Goal: Task Accomplishment & Management: Manage account settings

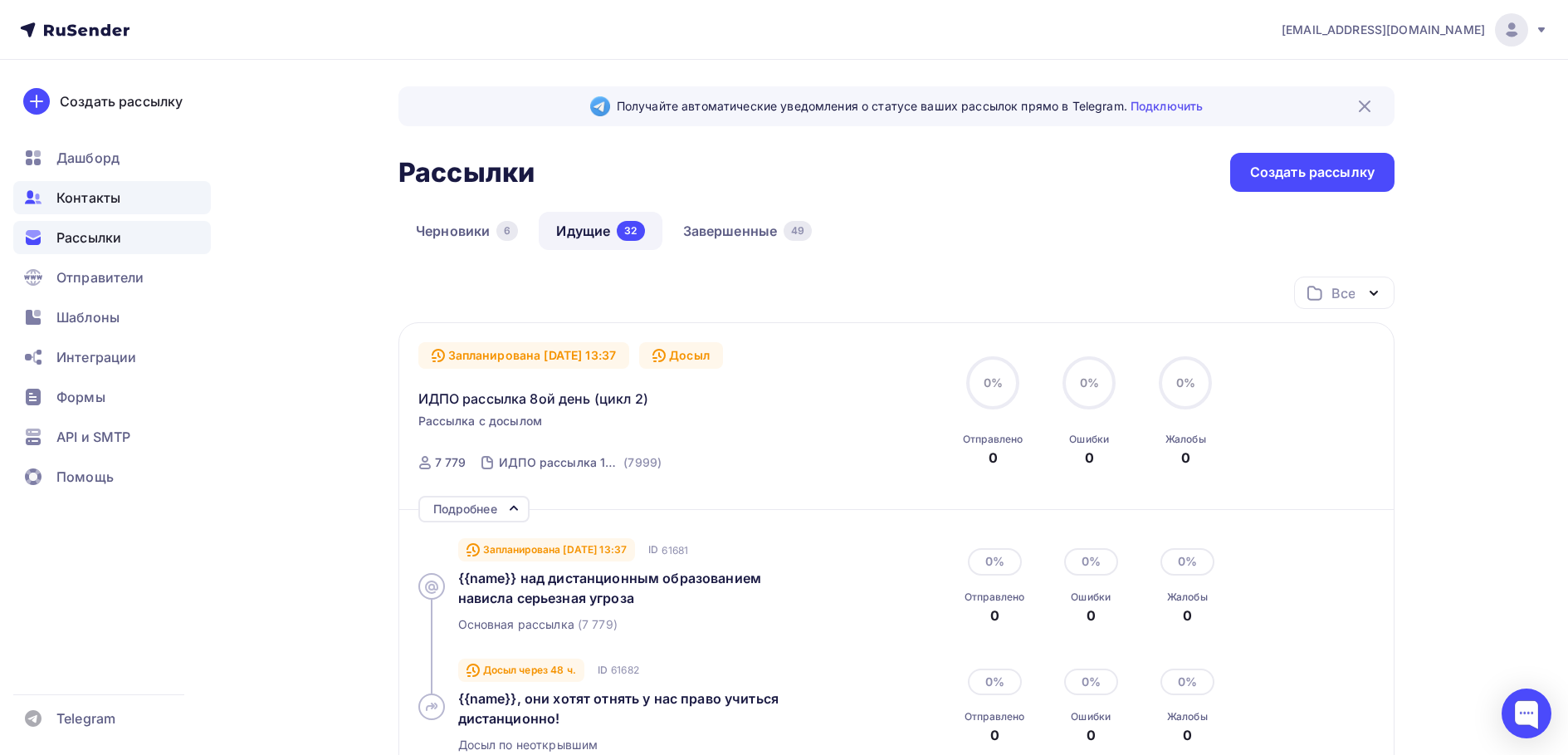
click at [121, 188] on div "Контакты" at bounding box center [112, 197] width 197 height 33
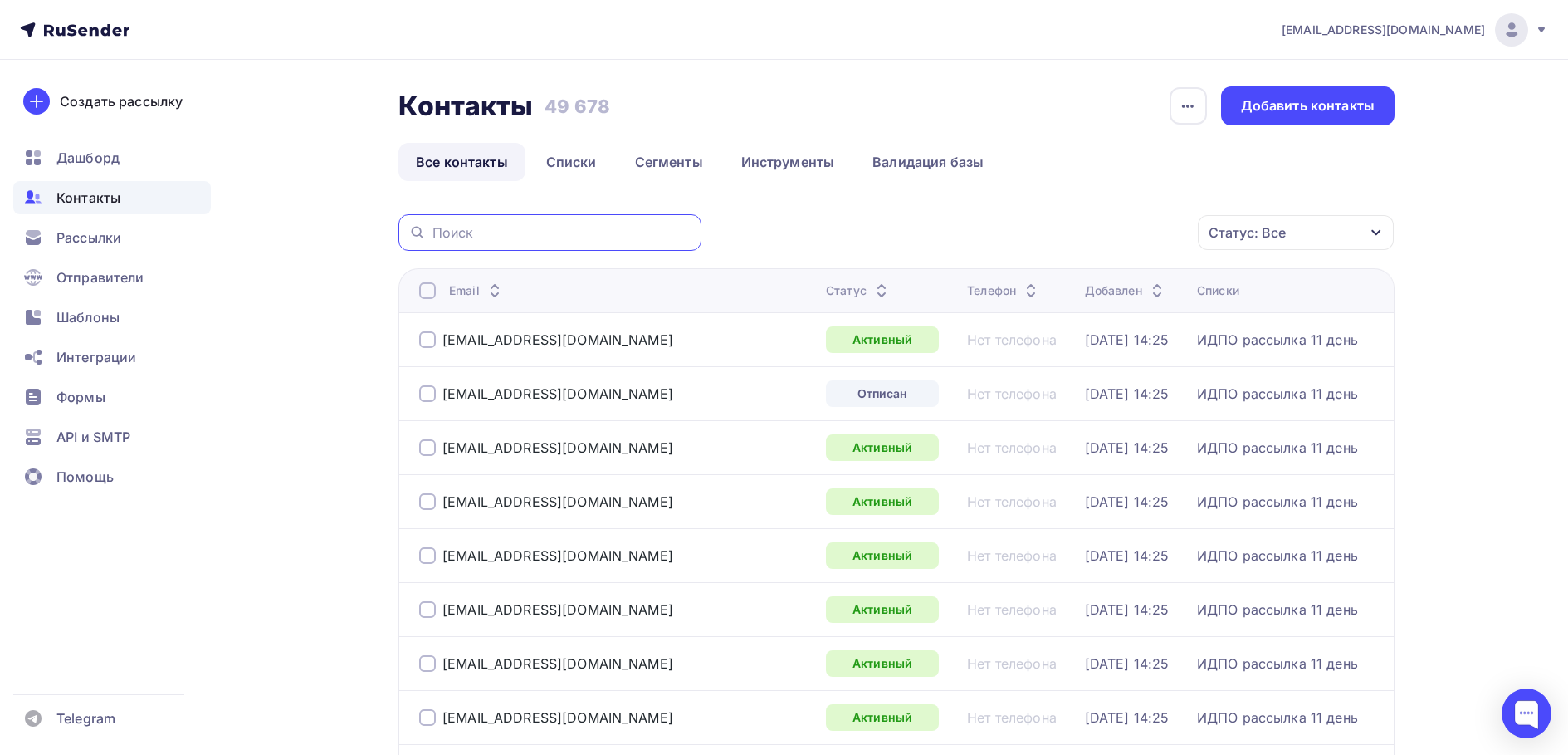
click at [581, 227] on input "text" at bounding box center [562, 233] width 259 height 19
paste input "[EMAIL_ADDRESS][DOMAIN_NAME]"
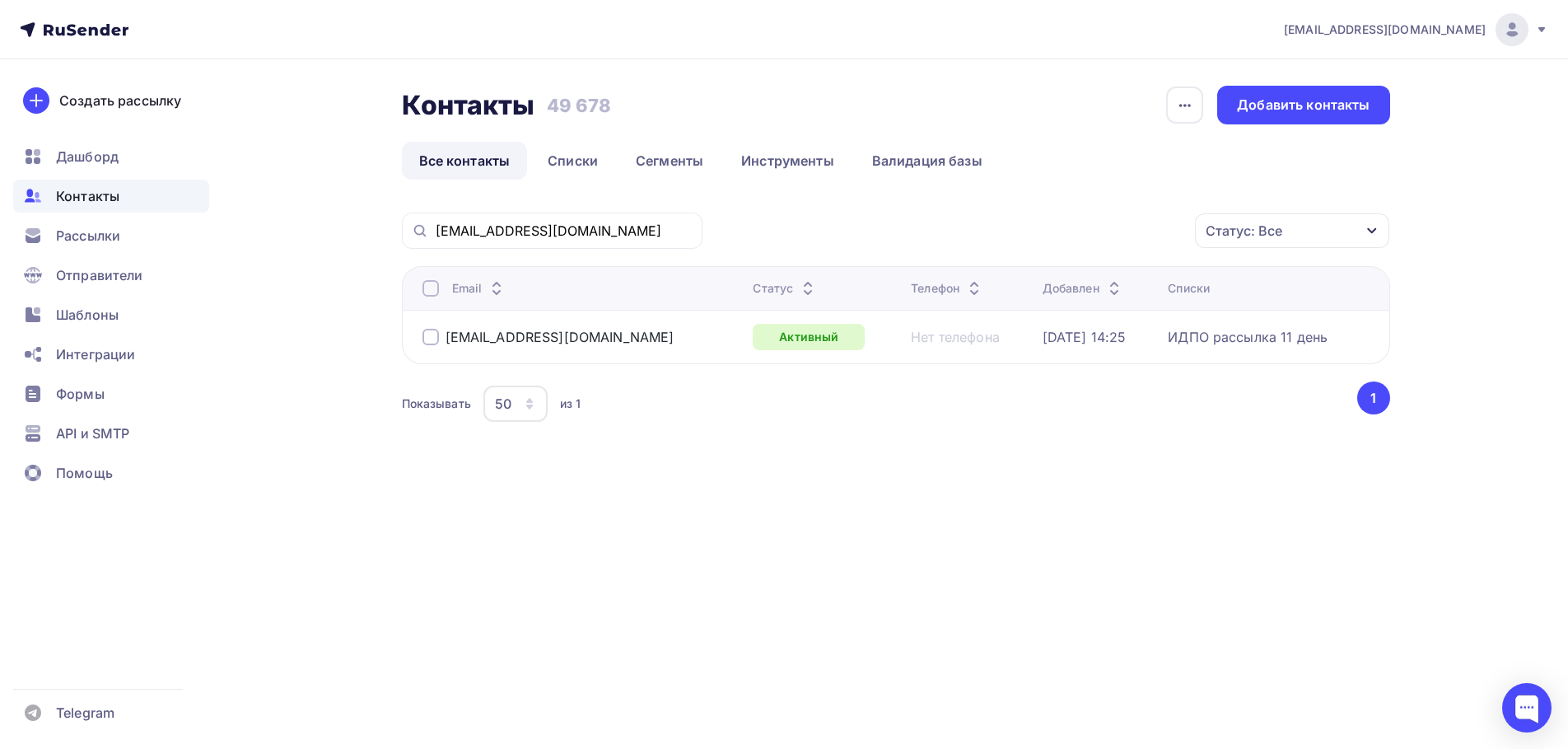
click at [438, 339] on div at bounding box center [431, 337] width 17 height 17
click at [1156, 240] on div "Действие" at bounding box center [1072, 231] width 218 height 32
click at [1044, 340] on div "Удалить" at bounding box center [1072, 345] width 178 height 20
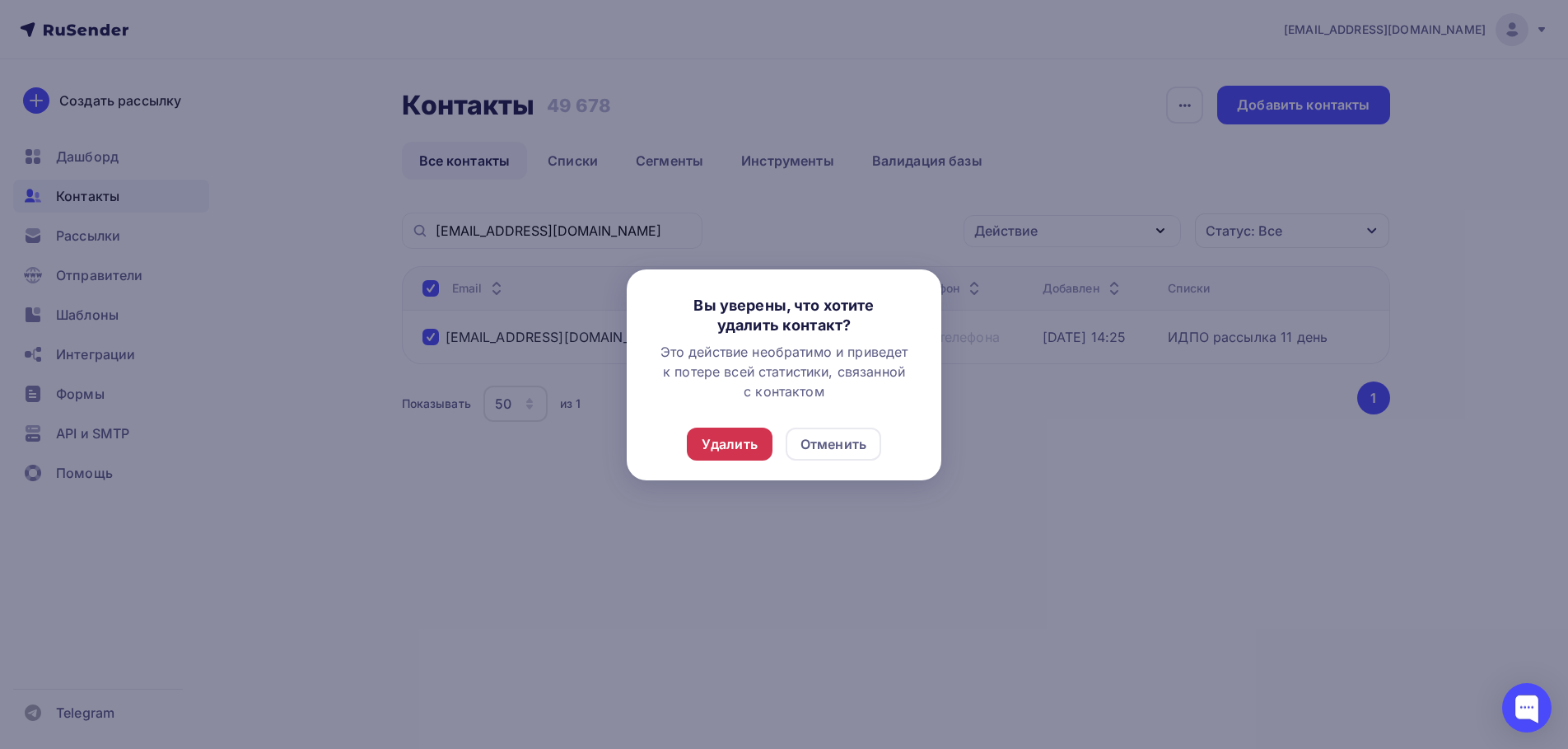
click at [751, 446] on div "Удалить" at bounding box center [729, 445] width 56 height 20
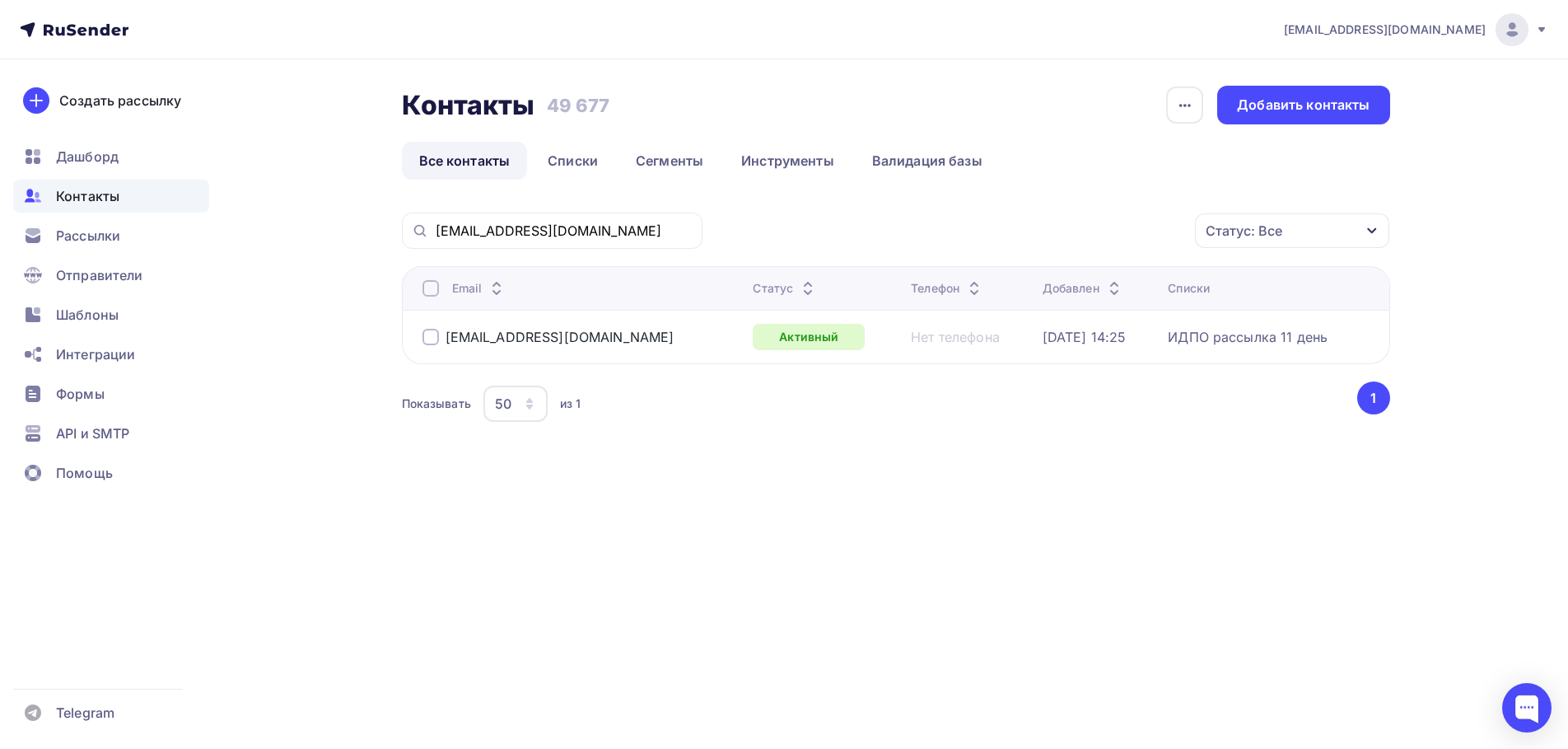
click at [567, 219] on div "[EMAIL_ADDRESS][DOMAIN_NAME]" at bounding box center [552, 230] width 301 height 36
click at [560, 234] on input "[EMAIL_ADDRESS][DOMAIN_NAME]" at bounding box center [564, 231] width 257 height 18
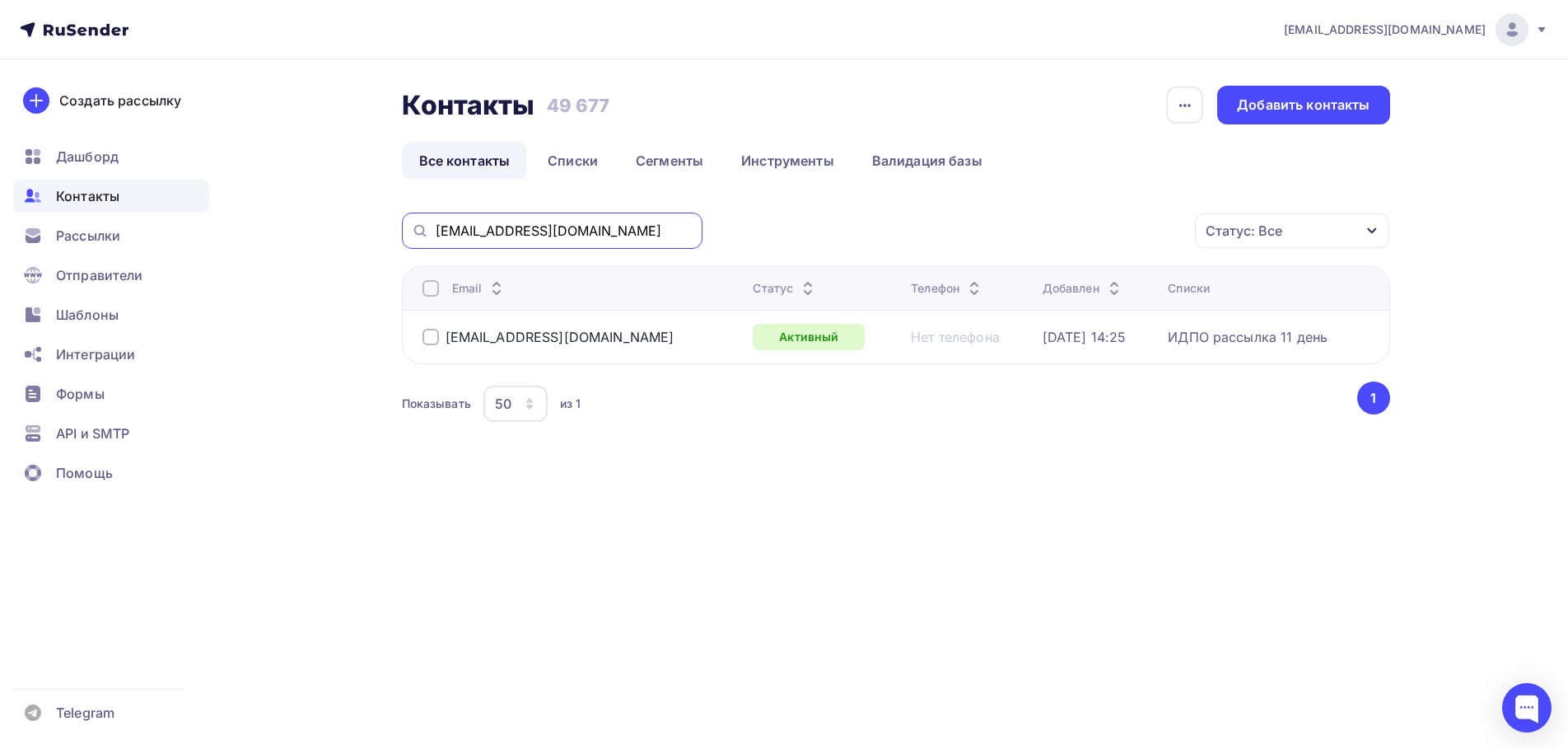
paste input "[EMAIL_ADDRESS][DOMAIN_NAME]"
click at [429, 336] on div at bounding box center [431, 337] width 17 height 17
click at [1139, 217] on div "Действие" at bounding box center [1072, 231] width 218 height 32
click at [1030, 340] on div "Удалить" at bounding box center [1010, 345] width 55 height 20
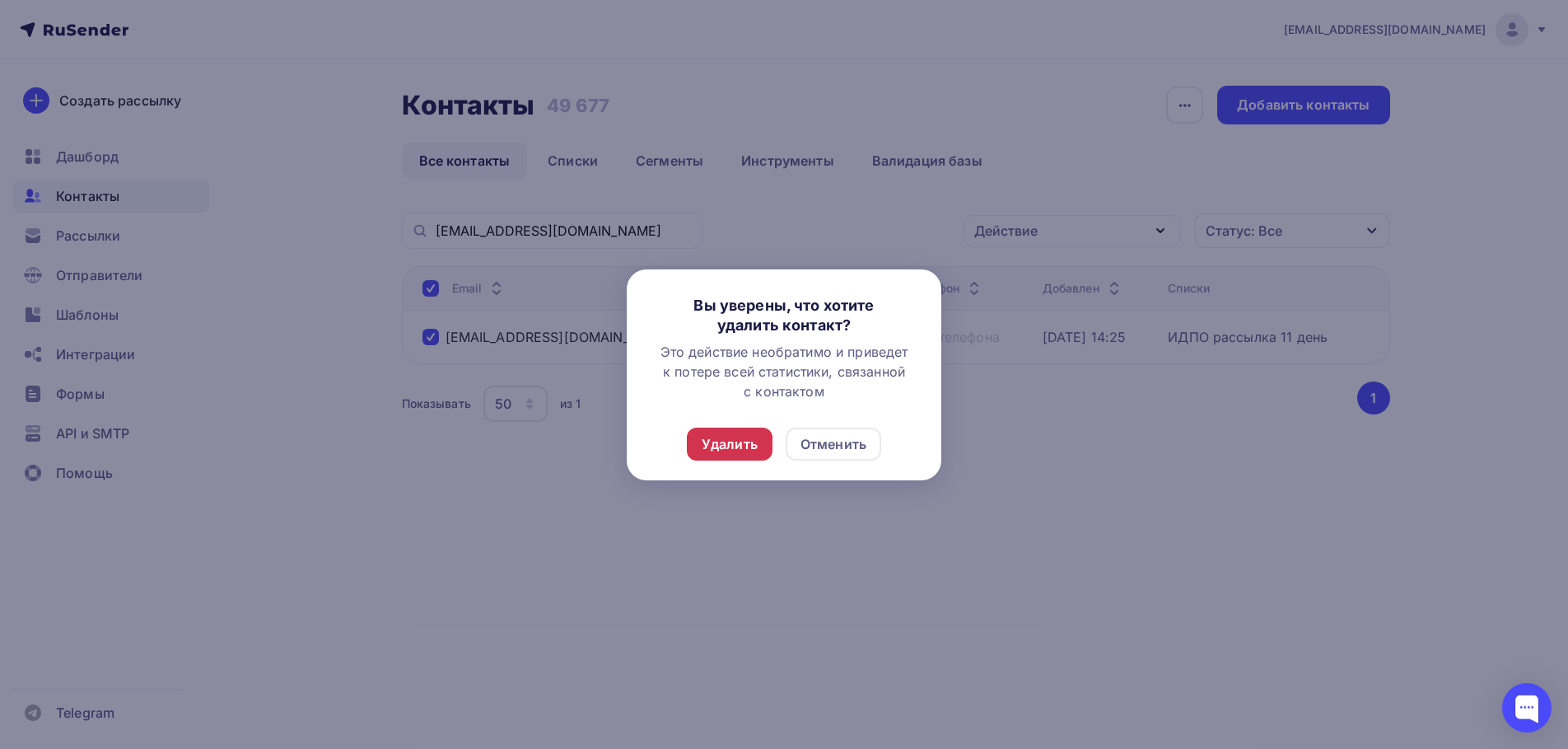
click at [740, 441] on div "Удалить" at bounding box center [729, 445] width 56 height 20
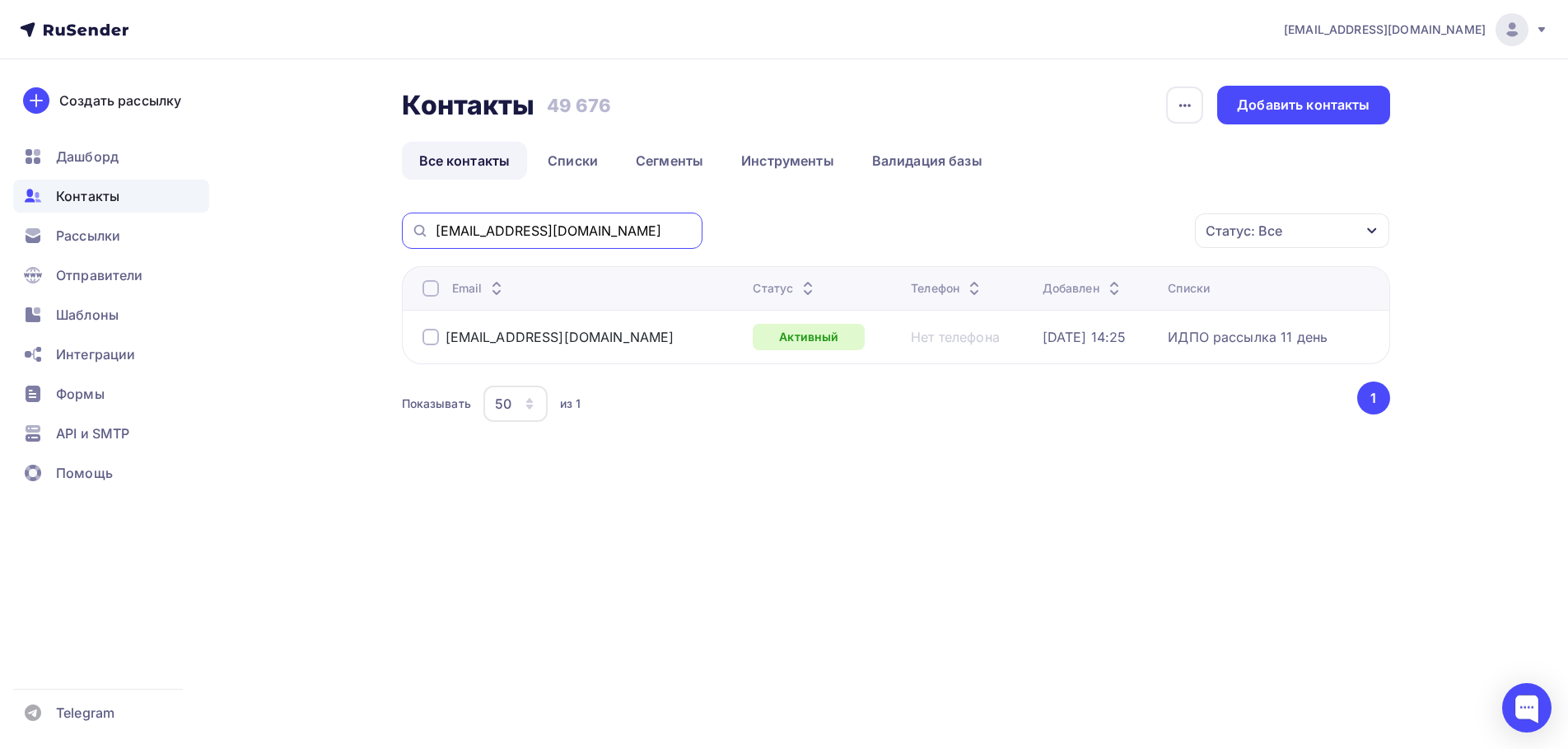
click at [565, 224] on input "[EMAIL_ADDRESS][DOMAIN_NAME]" at bounding box center [564, 231] width 257 height 18
paste input "pakhtina9"
click at [434, 340] on div at bounding box center [431, 337] width 17 height 17
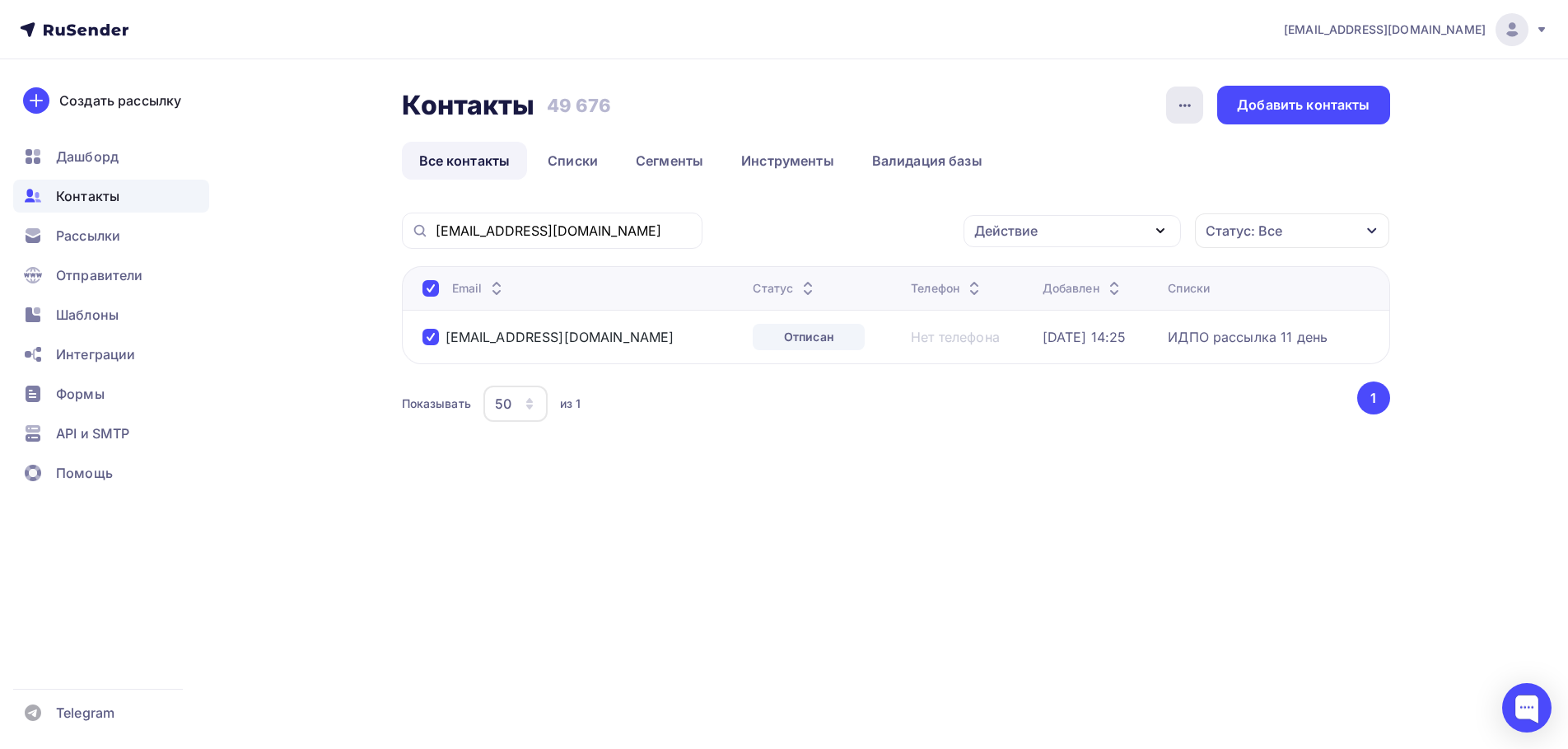
click at [1189, 107] on icon "button" at bounding box center [1186, 106] width 20 height 20
drag, startPoint x: 1311, startPoint y: 174, endPoint x: 1176, endPoint y: 216, distance: 141.4
click at [1308, 174] on ul "Все контакты Списки Сегменты Инструменты Валидация базы" at bounding box center [896, 161] width 988 height 38
click at [1154, 234] on icon "button" at bounding box center [1160, 231] width 20 height 20
click at [1051, 354] on div "Удалить" at bounding box center [1072, 345] width 178 height 20
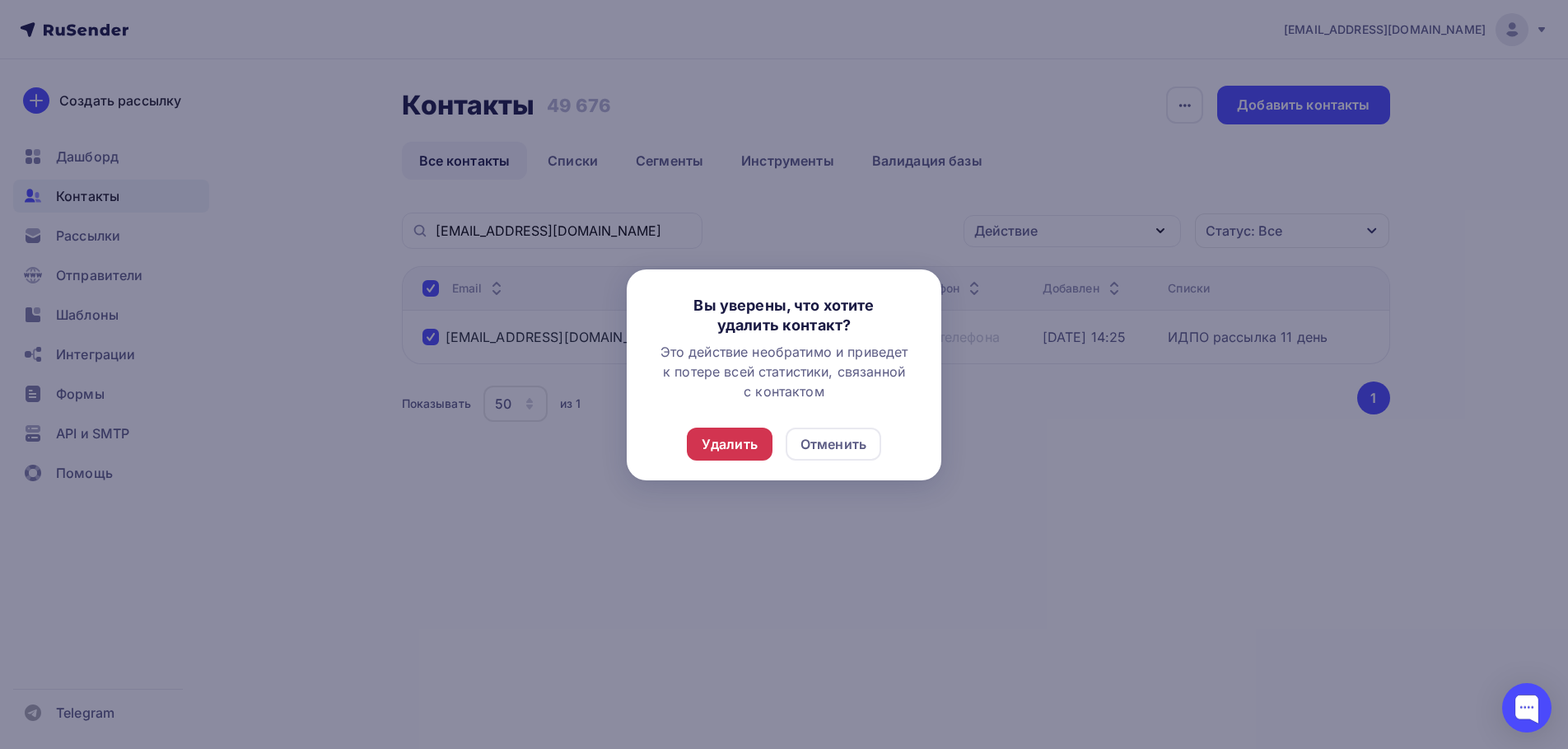
click at [769, 456] on div "Удалить" at bounding box center [729, 444] width 86 height 33
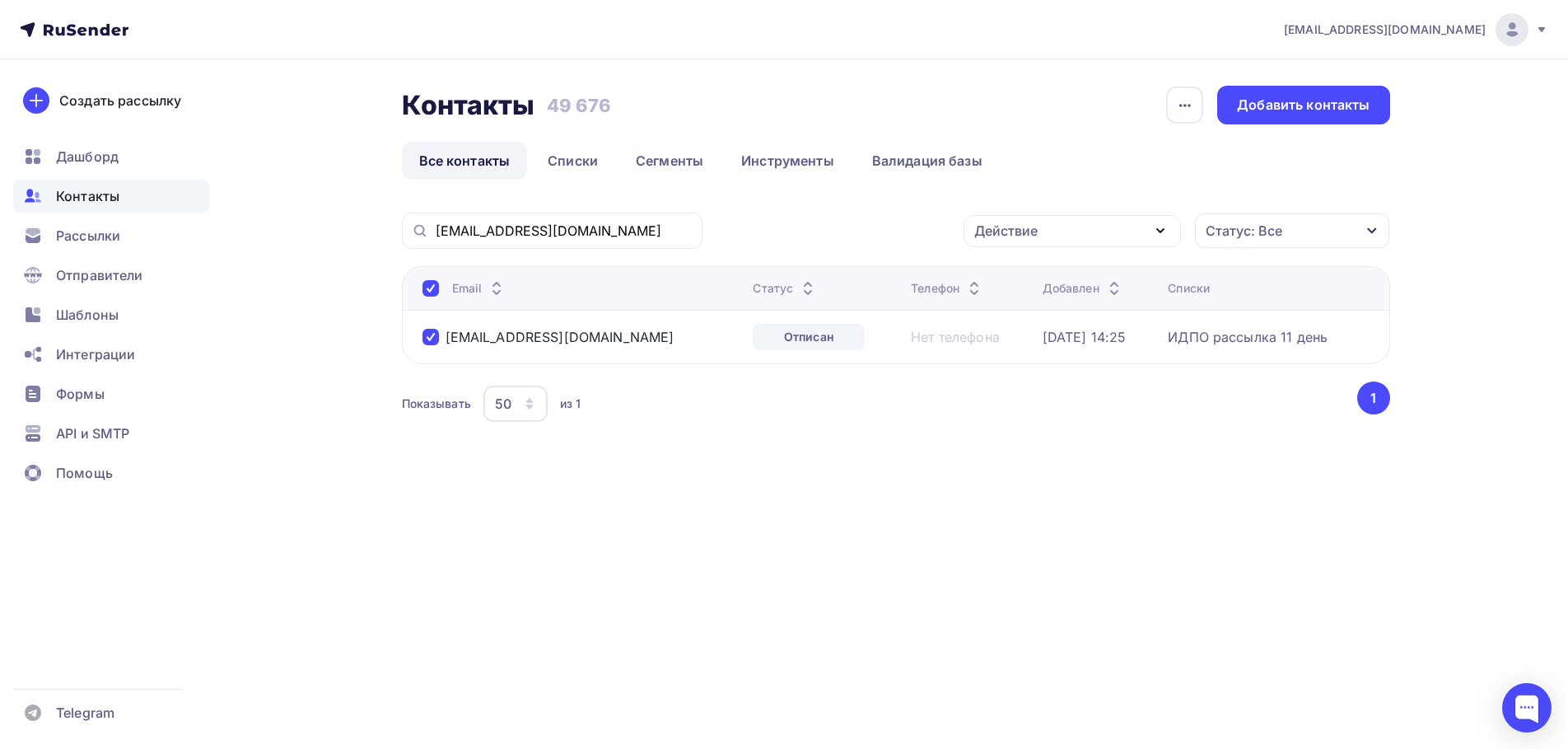
click at [0, 0] on td at bounding box center [0, 0] width 0 height 0
click at [599, 219] on div "[EMAIL_ADDRESS][DOMAIN_NAME]" at bounding box center [552, 230] width 301 height 36
click at [592, 234] on input "[EMAIL_ADDRESS][DOMAIN_NAME]" at bounding box center [564, 231] width 257 height 18
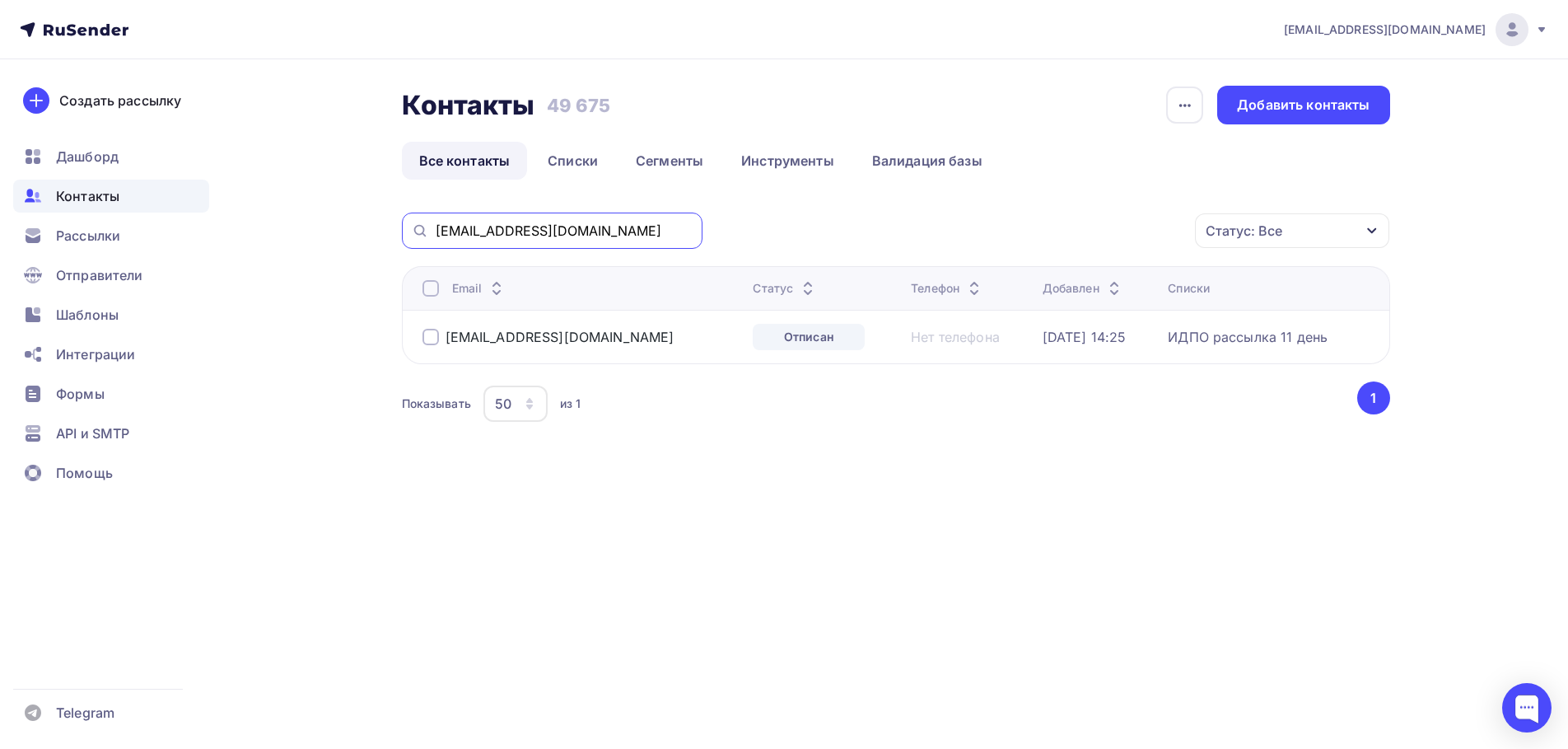
paste input "myagkovaae@bk"
click at [434, 338] on div at bounding box center [431, 337] width 17 height 17
click at [1147, 229] on div "Действие" at bounding box center [1072, 231] width 218 height 32
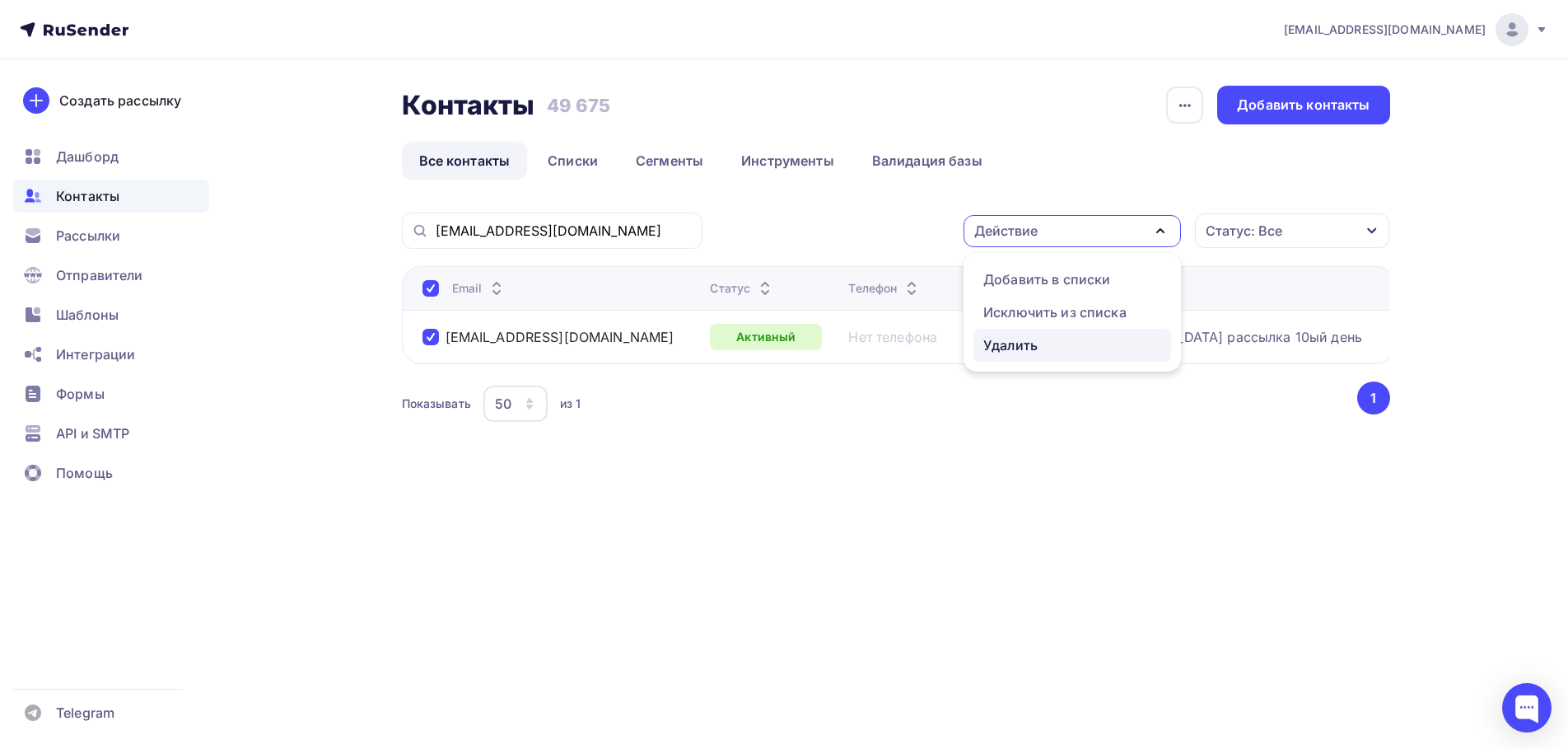
click at [1044, 346] on div "Удалить" at bounding box center [1072, 345] width 178 height 20
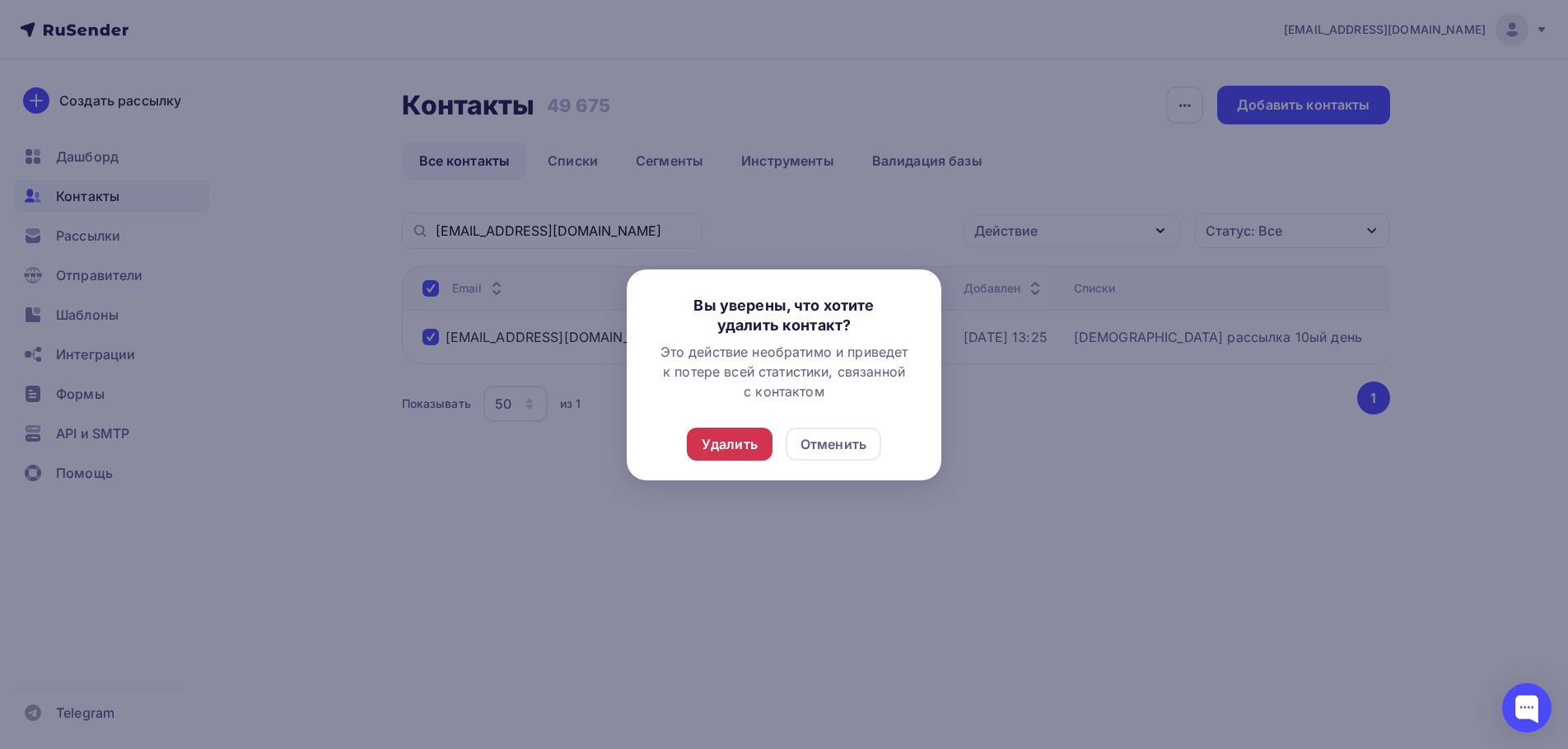
click at [701, 450] on div "Удалить" at bounding box center [729, 444] width 86 height 33
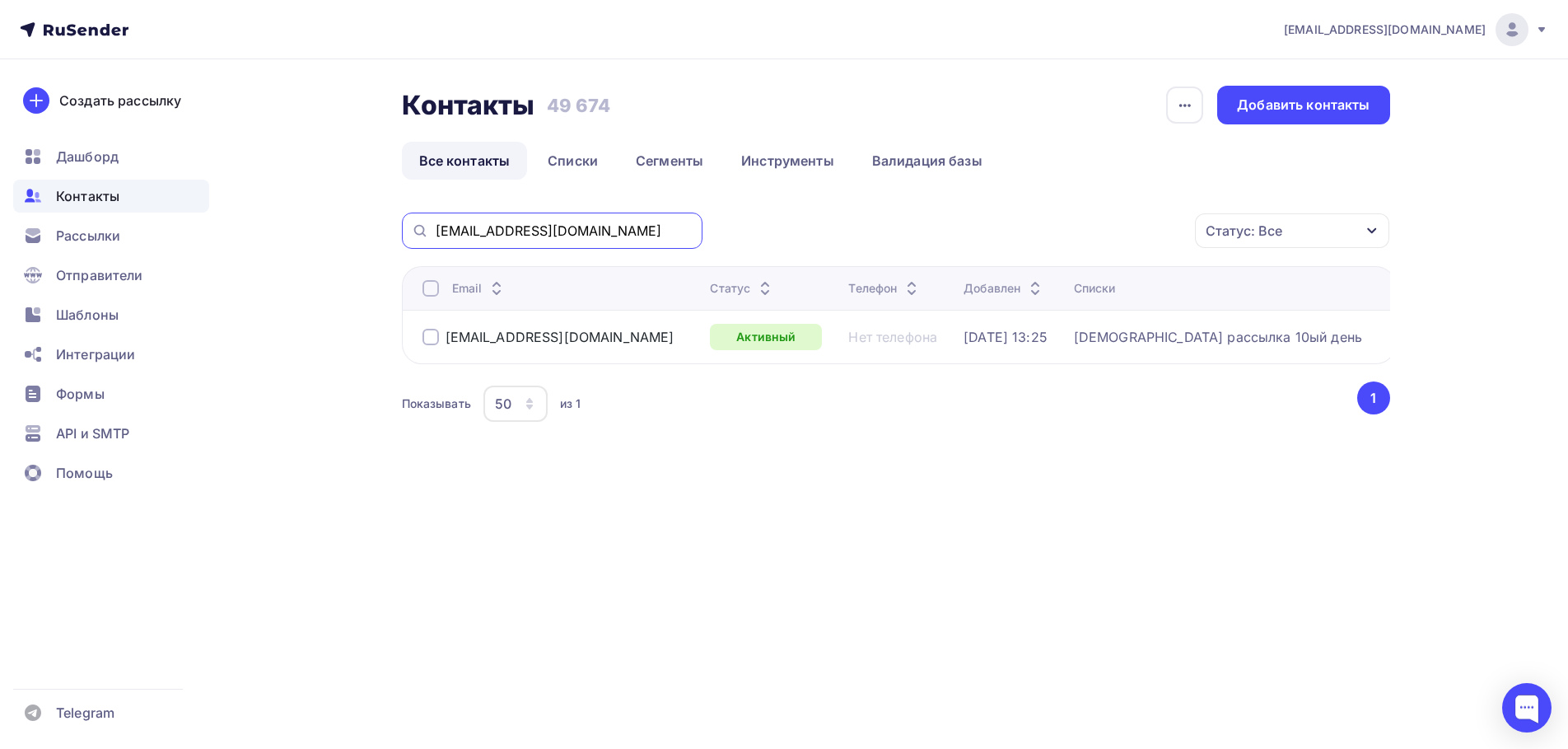
click at [523, 232] on input "[EMAIL_ADDRESS][DOMAIN_NAME]" at bounding box center [564, 231] width 257 height 18
paste input "amar013@mail"
click at [429, 340] on div at bounding box center [431, 337] width 17 height 17
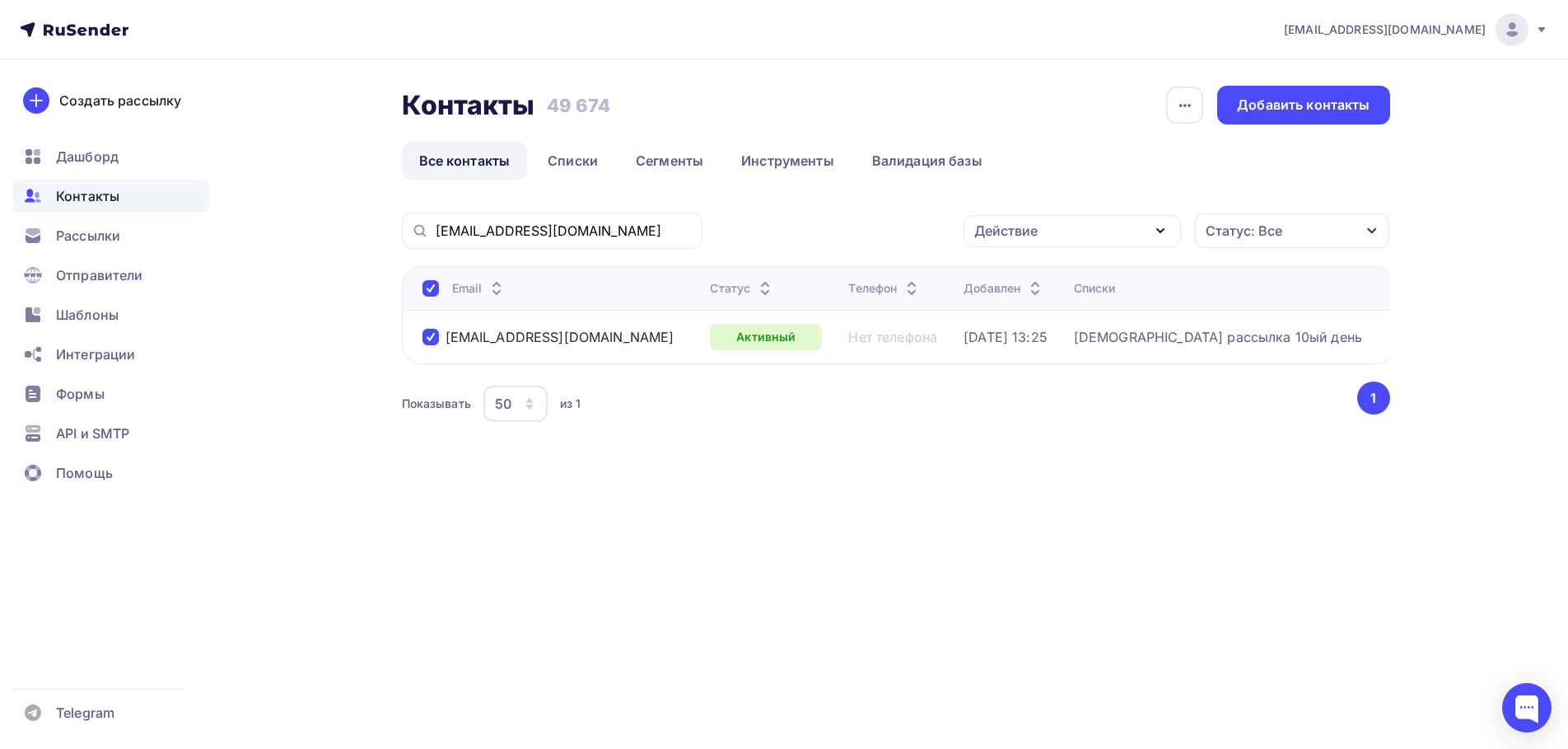
click at [1104, 226] on div "Действие" at bounding box center [1072, 231] width 218 height 32
click at [1013, 344] on div "Удалить" at bounding box center [1010, 345] width 55 height 20
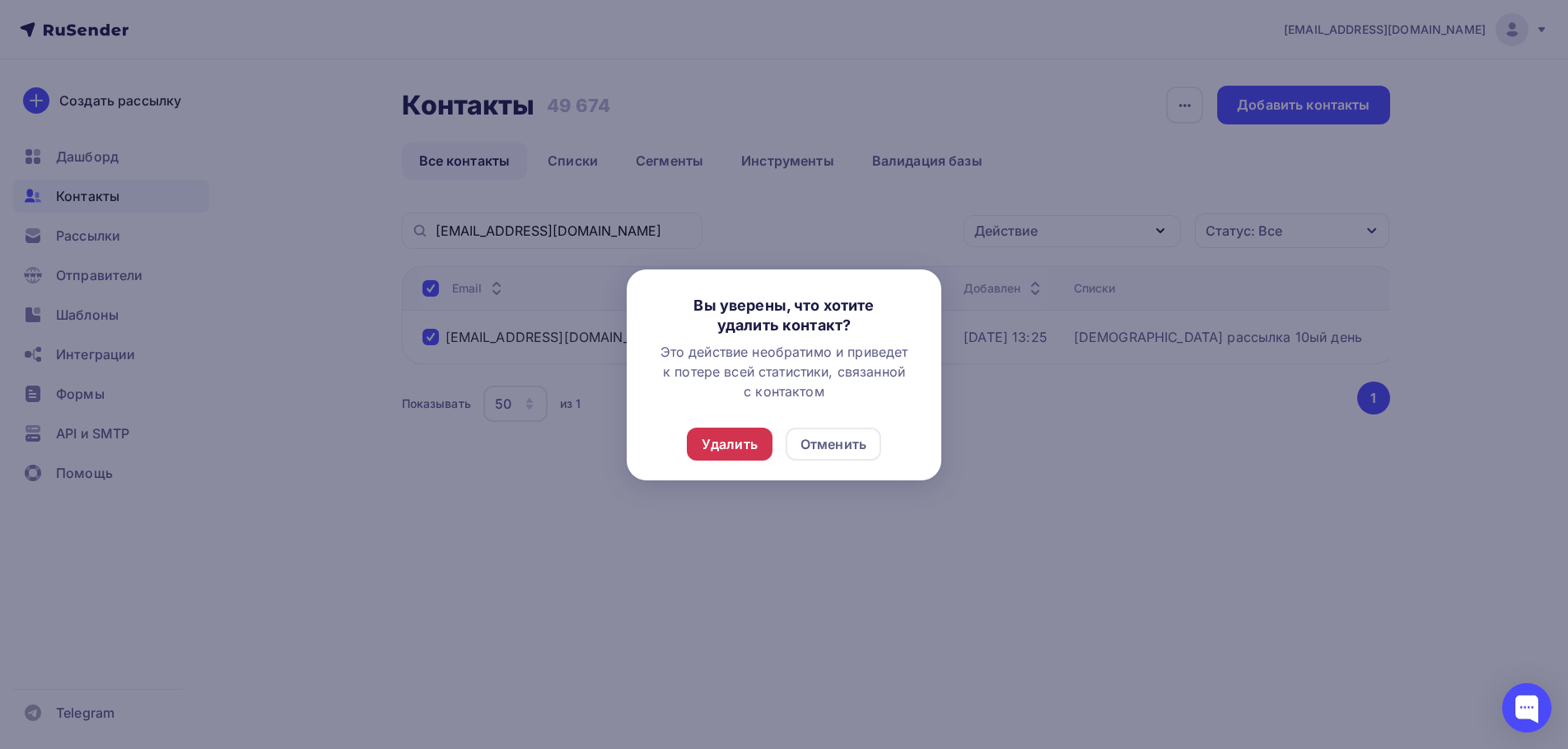
click at [750, 449] on div "Удалить" at bounding box center [729, 445] width 56 height 20
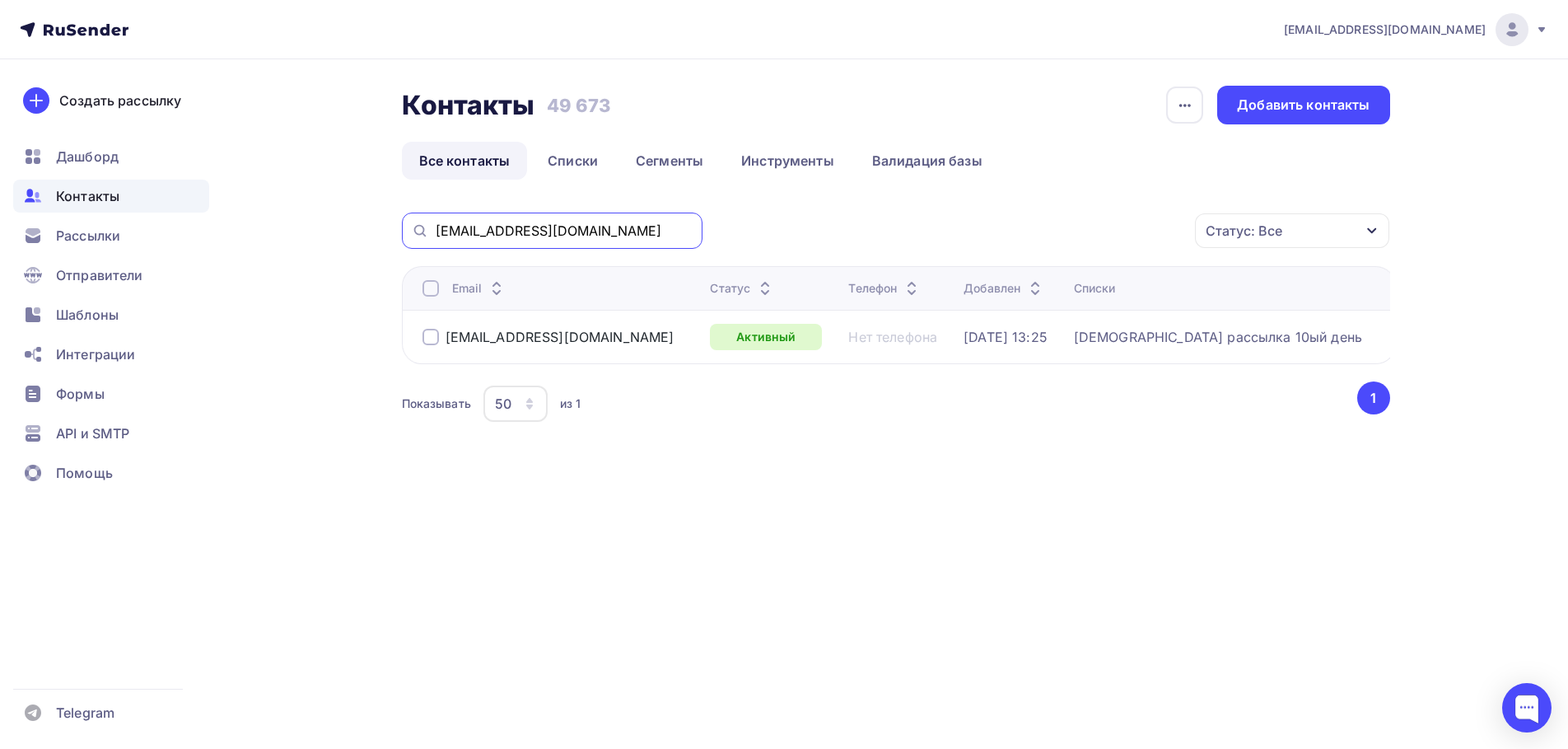
click at [595, 235] on input "[EMAIL_ADDRESS][DOMAIN_NAME]" at bounding box center [564, 231] width 257 height 18
paste input "inaya@inbox"
click at [429, 344] on div at bounding box center [431, 337] width 17 height 17
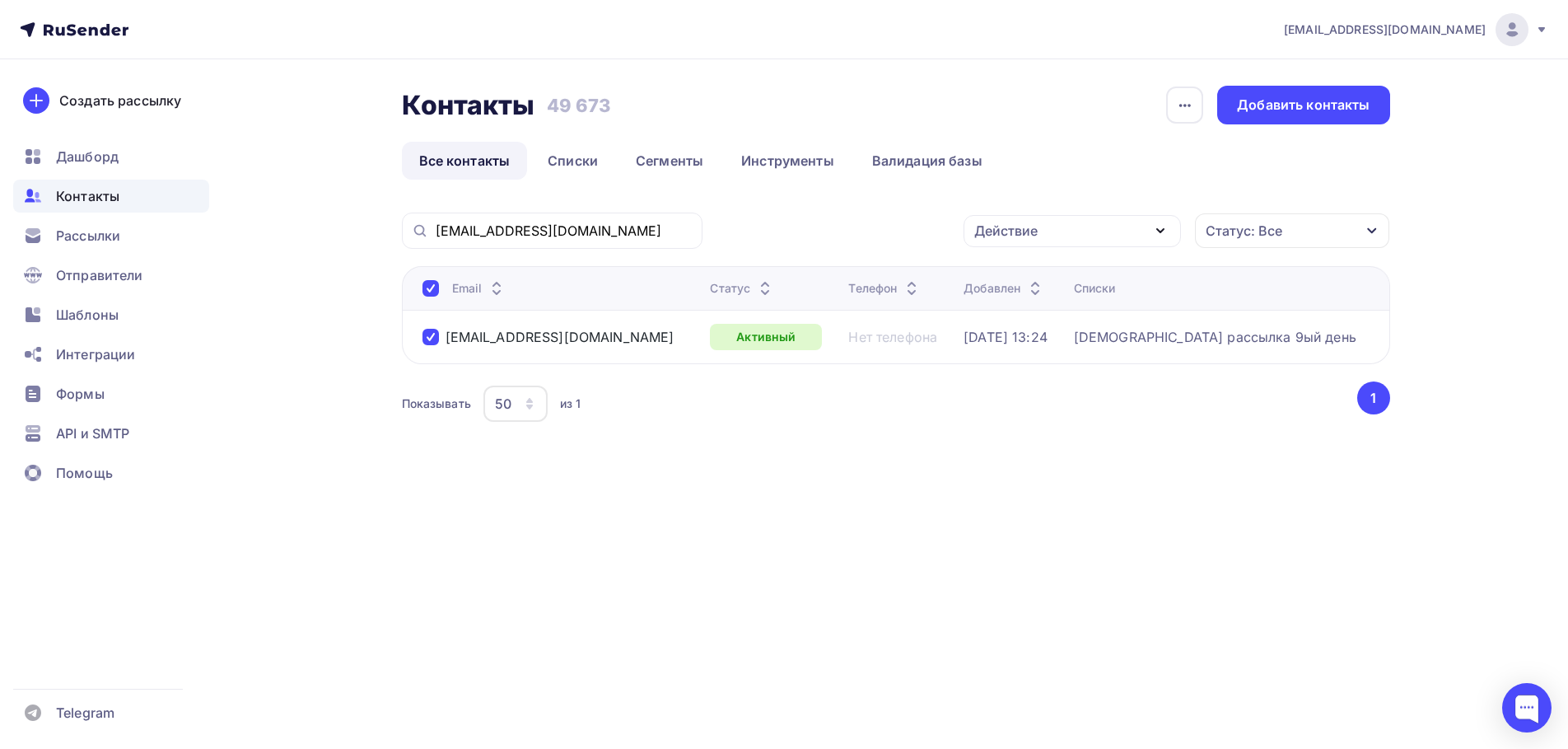
click at [1083, 230] on div "Действие" at bounding box center [1072, 231] width 218 height 32
click at [1015, 356] on link "Удалить" at bounding box center [1072, 345] width 197 height 33
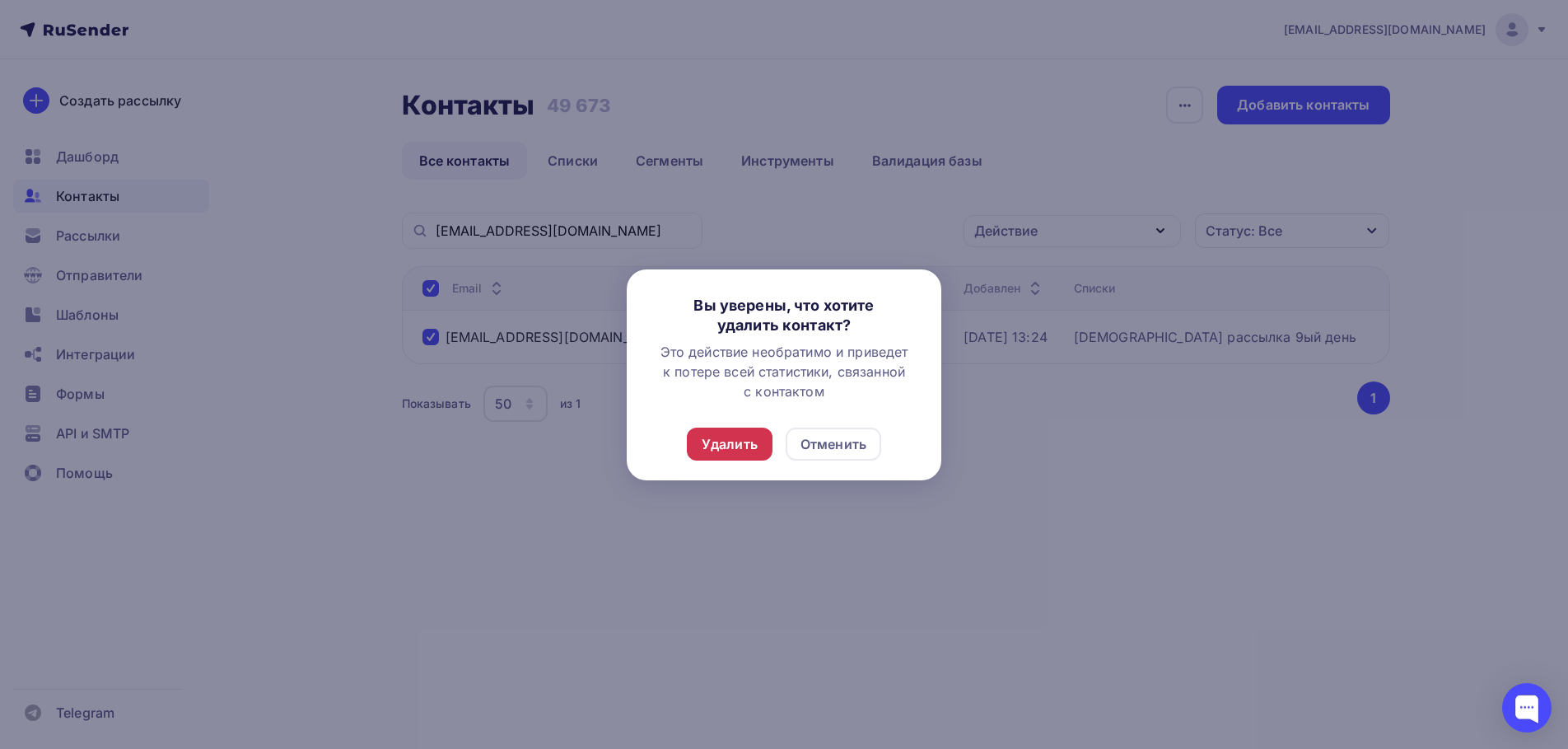
click at [691, 434] on div "Удалить" at bounding box center [729, 444] width 86 height 33
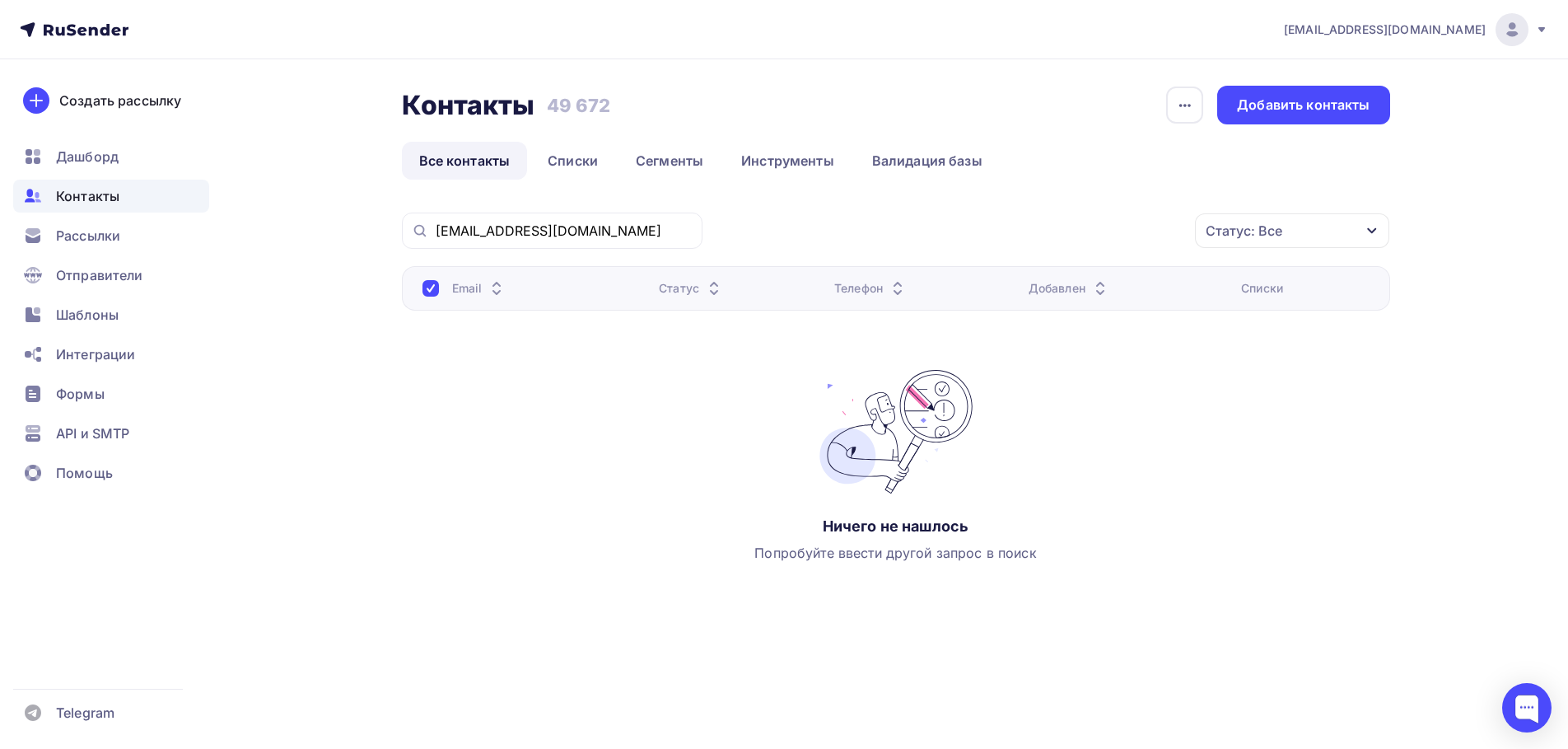
click at [551, 221] on div "[EMAIL_ADDRESS][DOMAIN_NAME]" at bounding box center [552, 230] width 301 height 36
click at [550, 231] on input "[EMAIL_ADDRESS][DOMAIN_NAME]" at bounding box center [564, 231] width 257 height 18
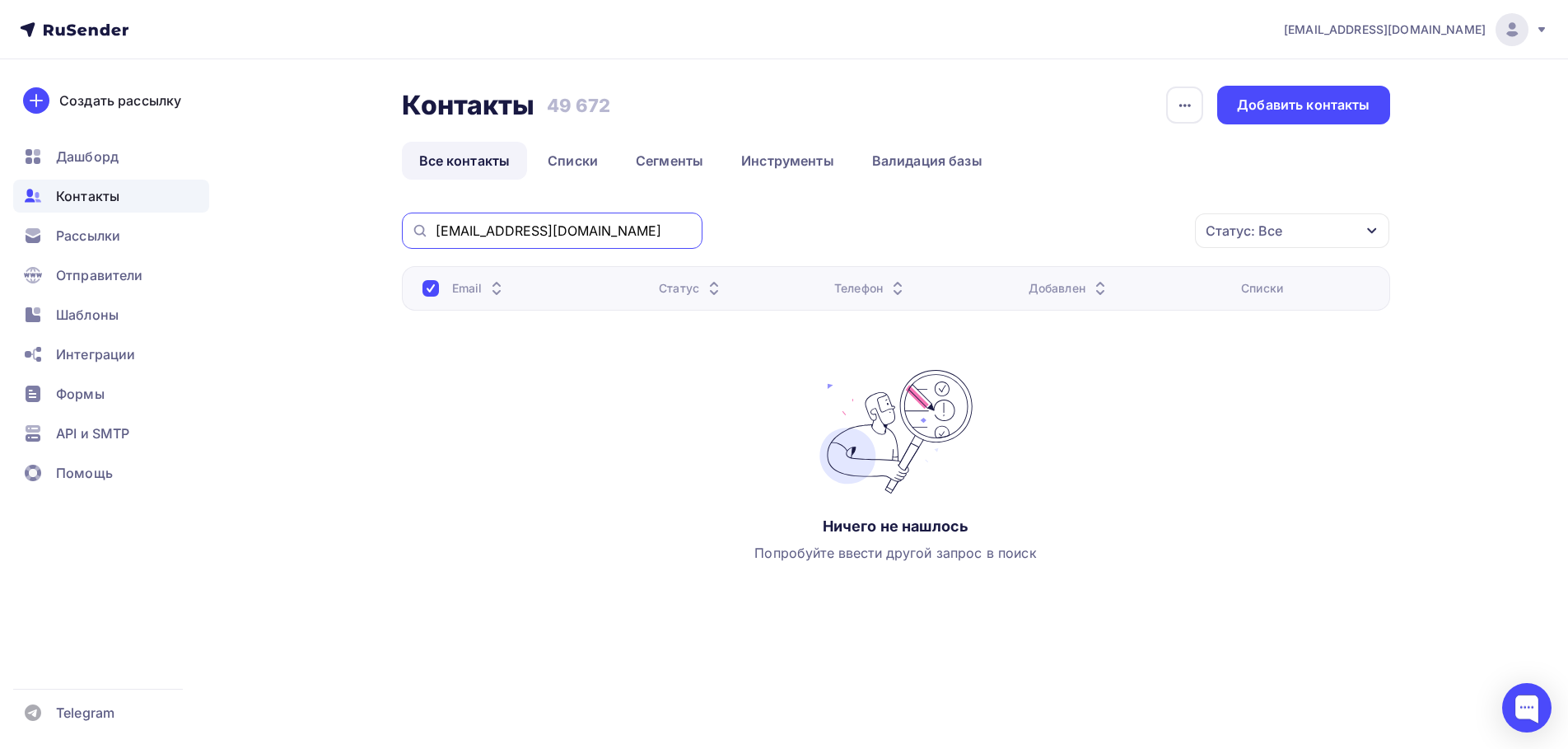
click at [550, 231] on input "[EMAIL_ADDRESS][DOMAIN_NAME]" at bounding box center [564, 231] width 257 height 18
paste input "lgolikov"
type input "[EMAIL_ADDRESS][DOMAIN_NAME]"
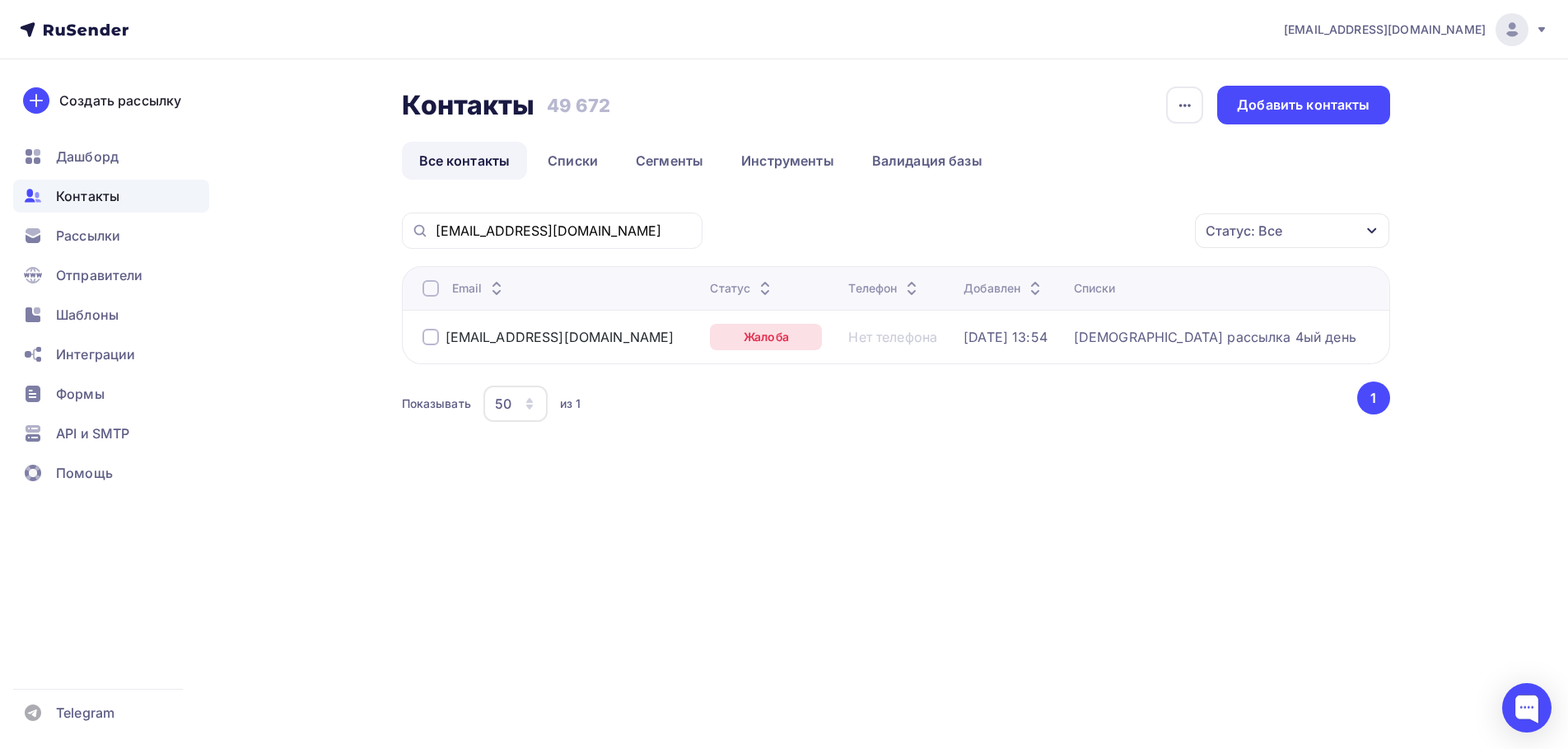
click at [417, 340] on td "[EMAIL_ADDRESS][DOMAIN_NAME]" at bounding box center [553, 337] width 303 height 54
click at [425, 339] on div at bounding box center [431, 337] width 17 height 17
click at [1124, 228] on div "Действие" at bounding box center [1072, 231] width 218 height 32
click at [1013, 346] on div "Удалить" at bounding box center [1010, 345] width 55 height 20
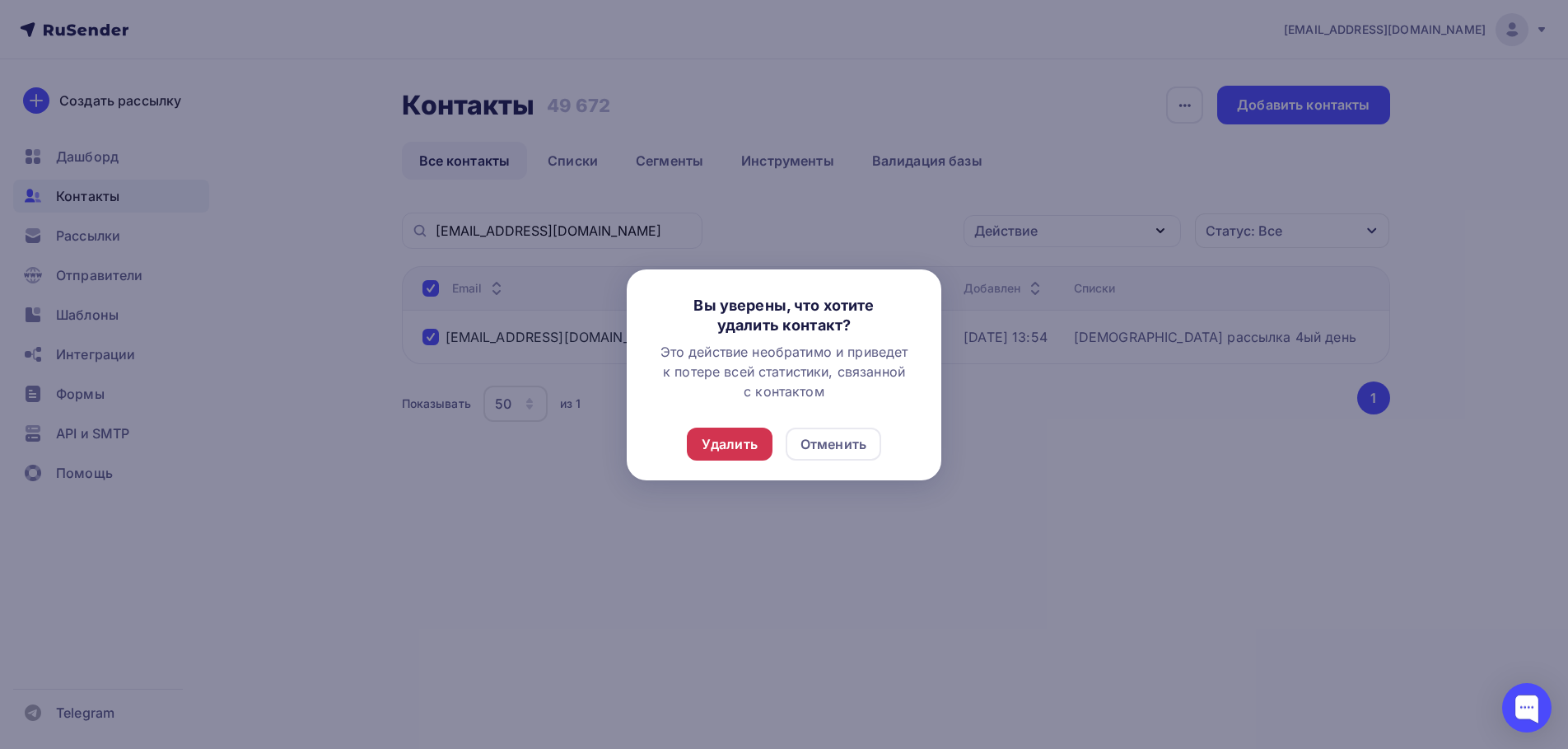
click at [715, 451] on div "Удалить" at bounding box center [729, 445] width 56 height 20
